Goal: Task Accomplishment & Management: Manage account settings

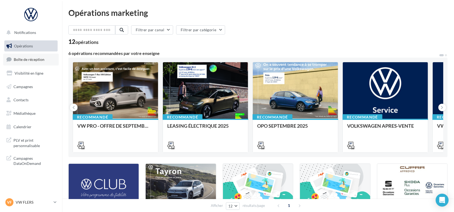
click at [44, 62] on link "Boîte de réception" at bounding box center [30, 60] width 55 height 12
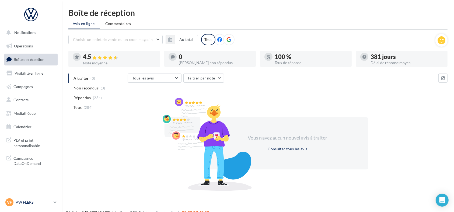
click at [36, 200] on p "VW FLERS" at bounding box center [34, 202] width 36 height 5
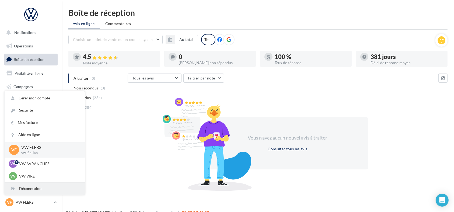
click at [43, 189] on div "Déconnexion" at bounding box center [45, 189] width 80 height 12
